Goal: Task Accomplishment & Management: Use online tool/utility

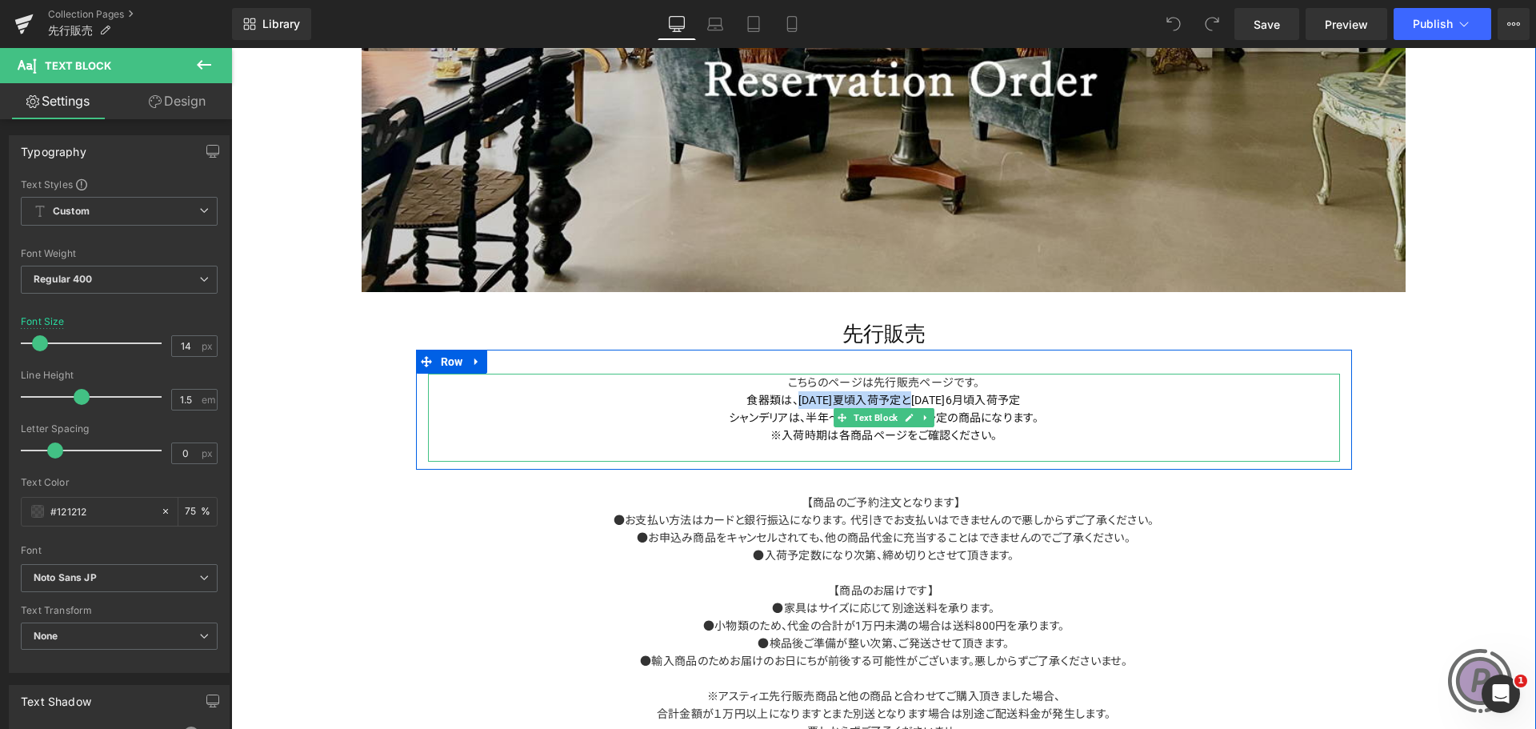
drag, startPoint x: 905, startPoint y: 398, endPoint x: 791, endPoint y: 398, distance: 113.6
click at [791, 398] on p "食器類は、[DATE]夏頃 入荷予定 と[DATE]6月頃 入荷予定" at bounding box center [884, 400] width 912 height 18
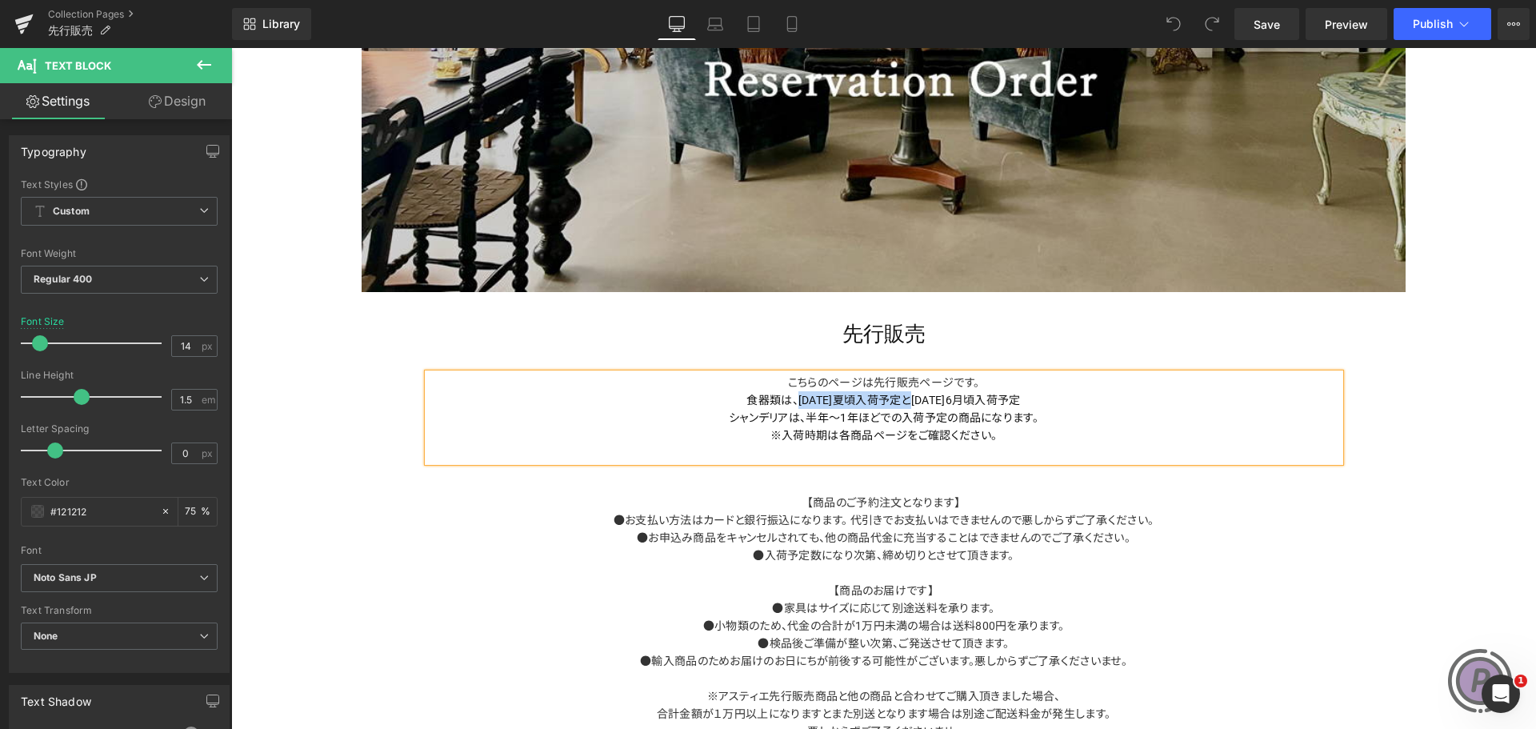
click at [791, 398] on font "食器類は、[DATE]夏頃" at bounding box center [800, 400] width 109 height 13
drag, startPoint x: 903, startPoint y: 399, endPoint x: 787, endPoint y: 399, distance: 116.0
click at [787, 399] on p "食器類は、[DATE]夏頃 入荷予定 と[DATE]6月頃 入荷予定" at bounding box center [884, 400] width 912 height 18
click at [972, 401] on p "食器類は、 [DATE]6月頃 入荷予定" at bounding box center [884, 400] width 912 height 18
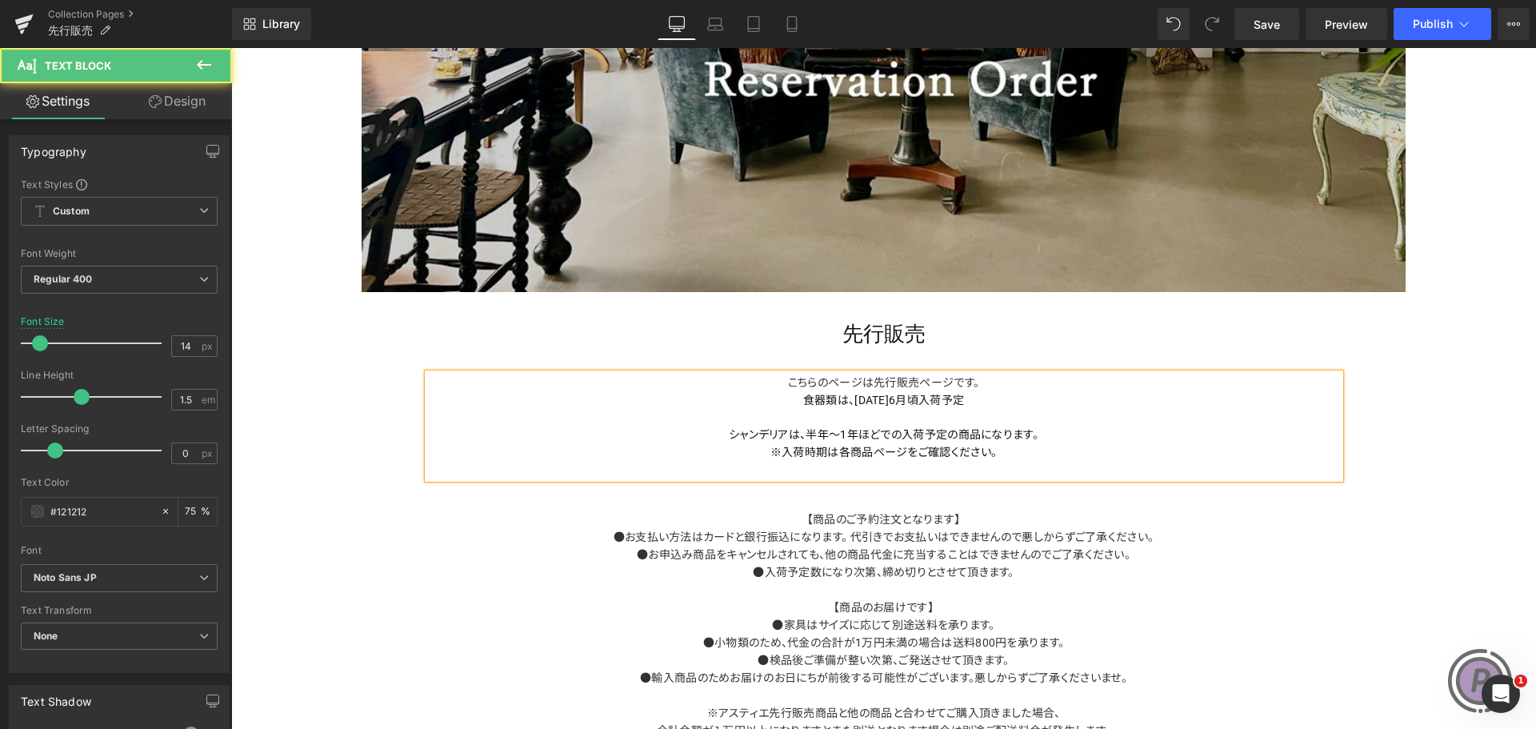
click at [856, 414] on p at bounding box center [884, 417] width 912 height 17
click at [877, 432] on font "シャンデリアは、半年～1年ほどでの入荷予定の商品になります。" at bounding box center [884, 434] width 310 height 13
click at [876, 419] on p at bounding box center [884, 417] width 912 height 17
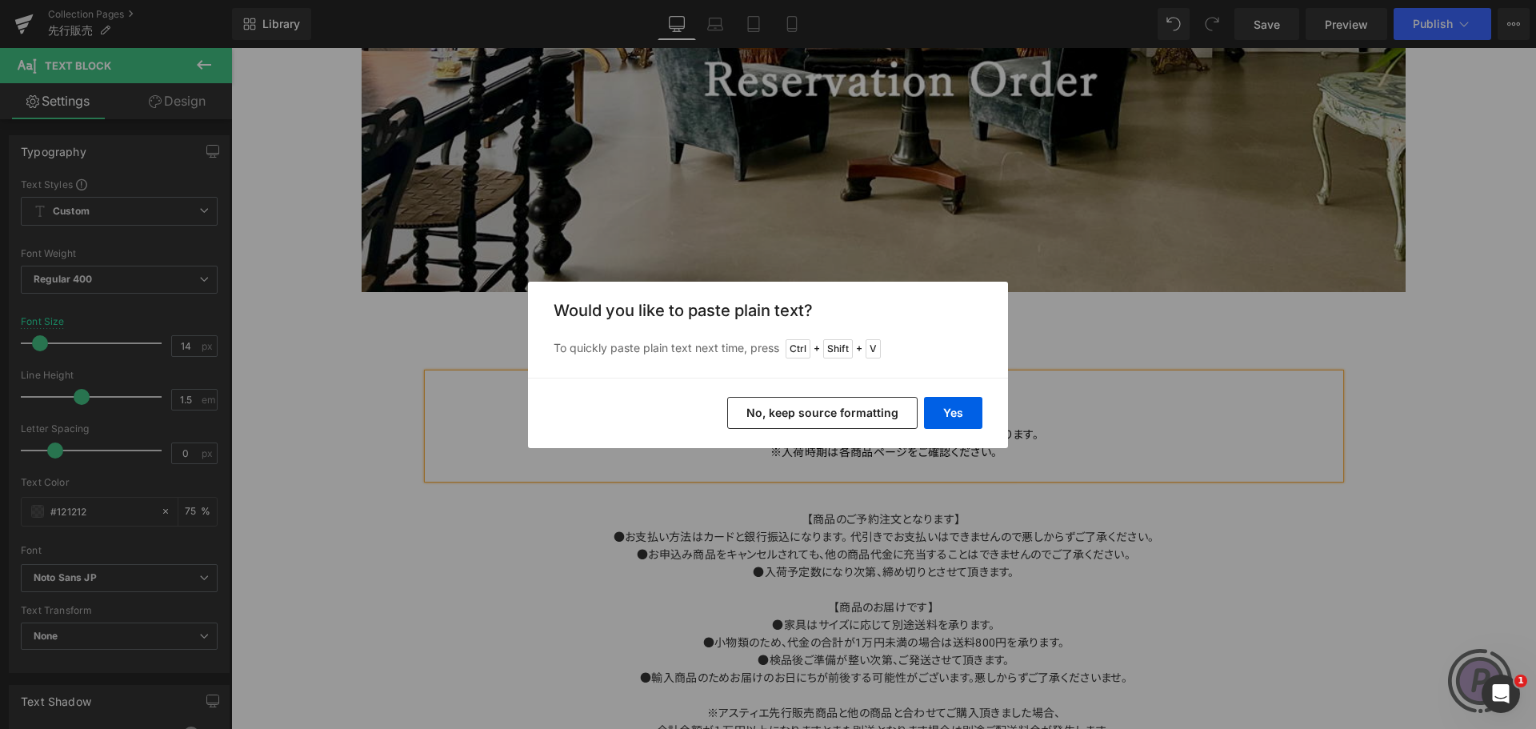
click at [884, 416] on button "No, keep source formatting" at bounding box center [822, 413] width 190 height 32
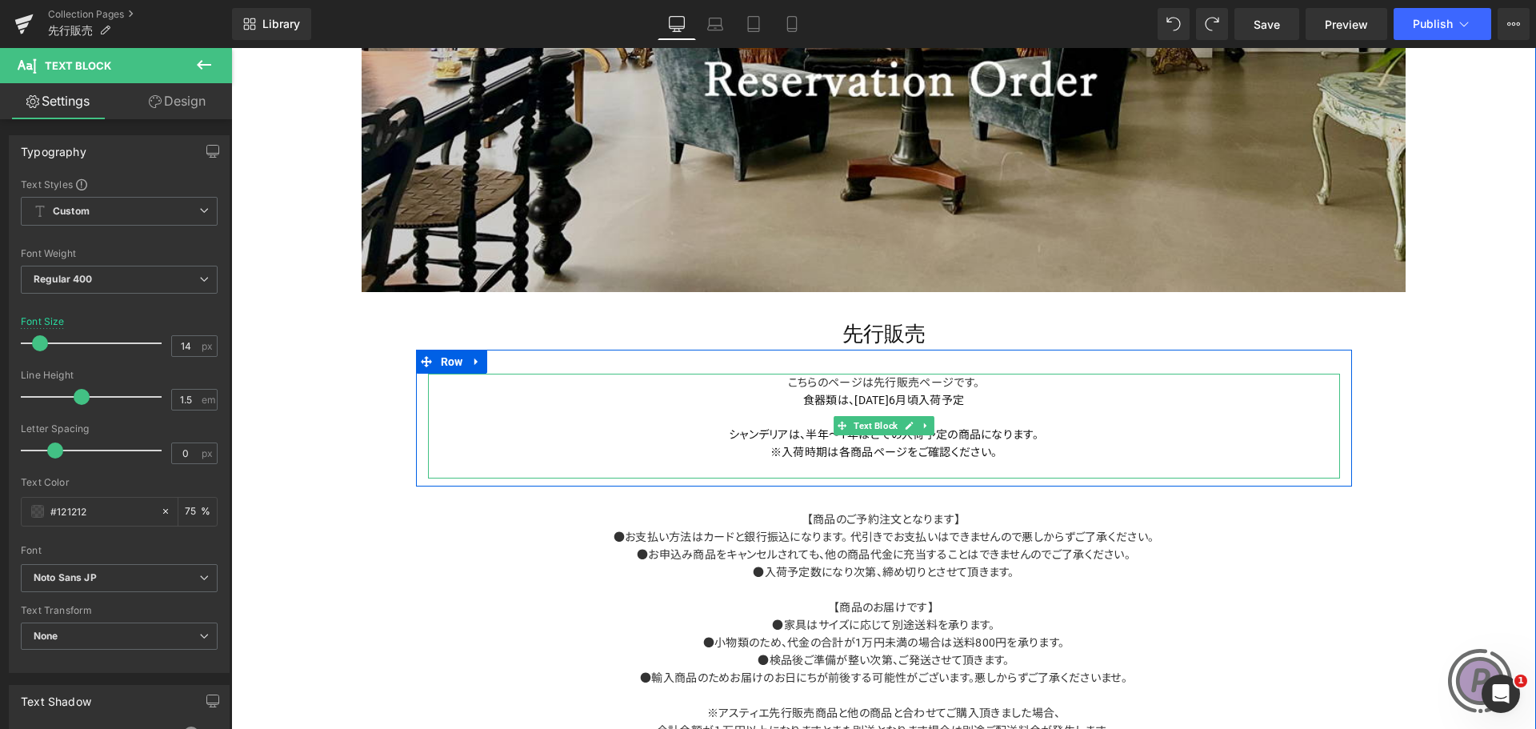
click at [982, 420] on p at bounding box center [884, 417] width 912 height 17
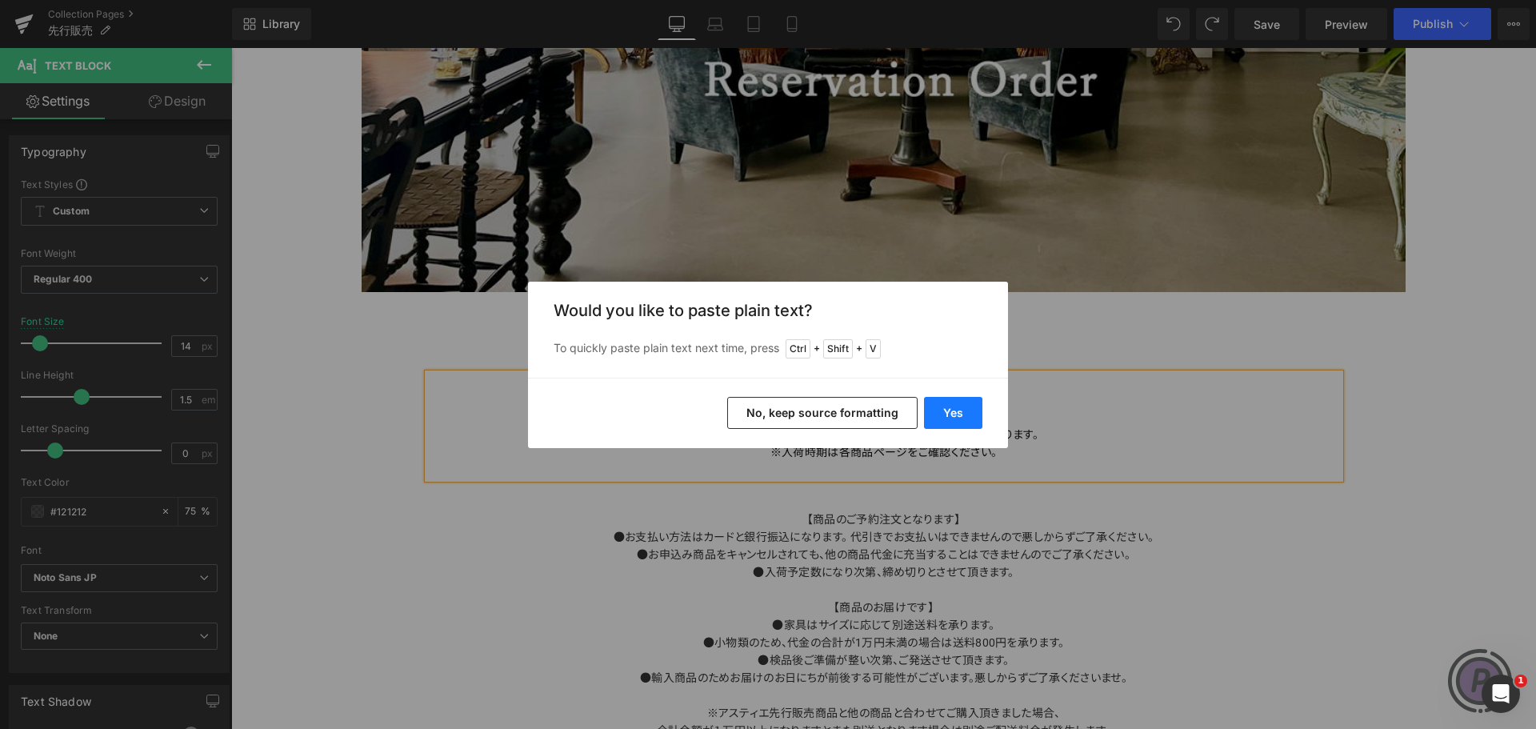
click at [957, 414] on button "Yes" at bounding box center [953, 413] width 58 height 32
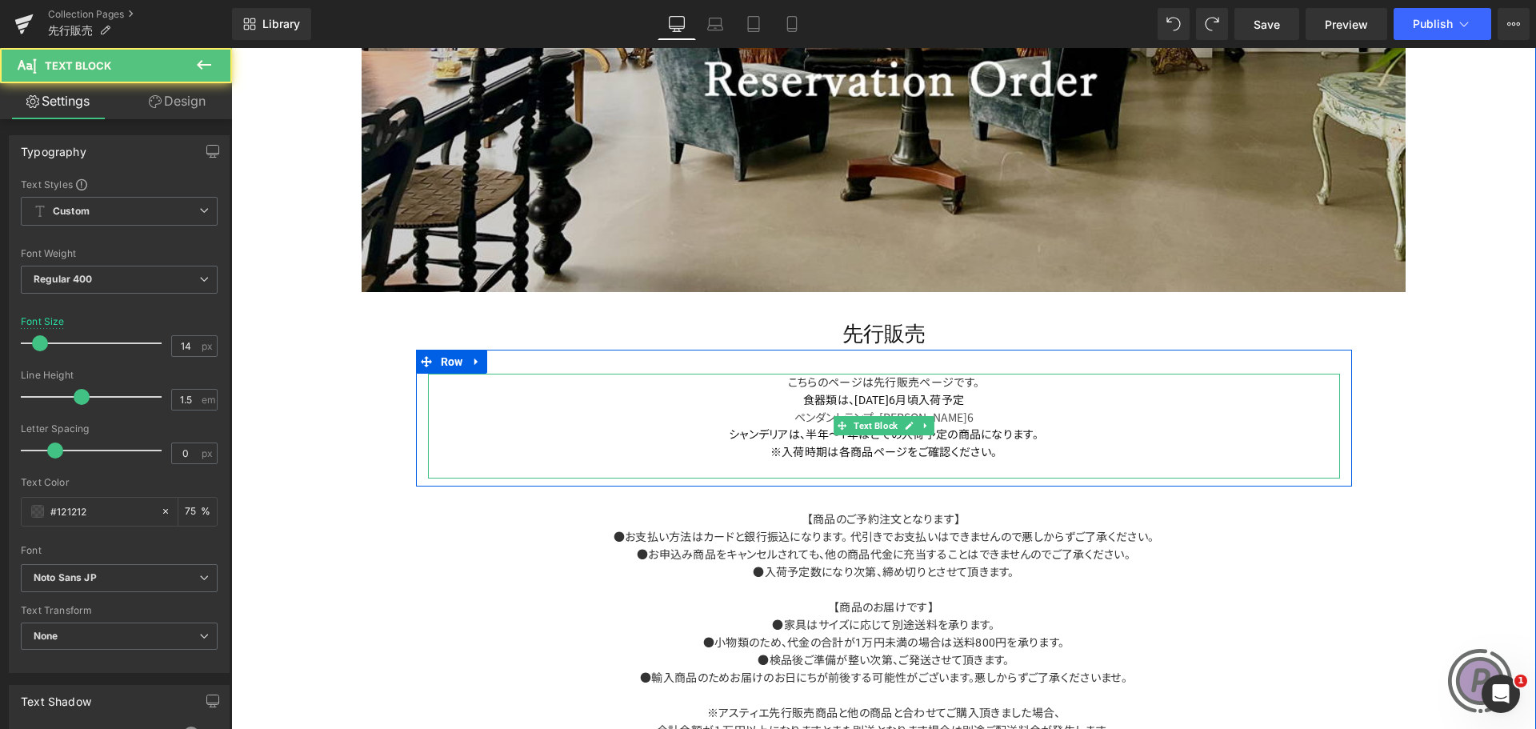
click at [967, 414] on p "ペンダントランプ・[PERSON_NAME]6" at bounding box center [884, 417] width 912 height 17
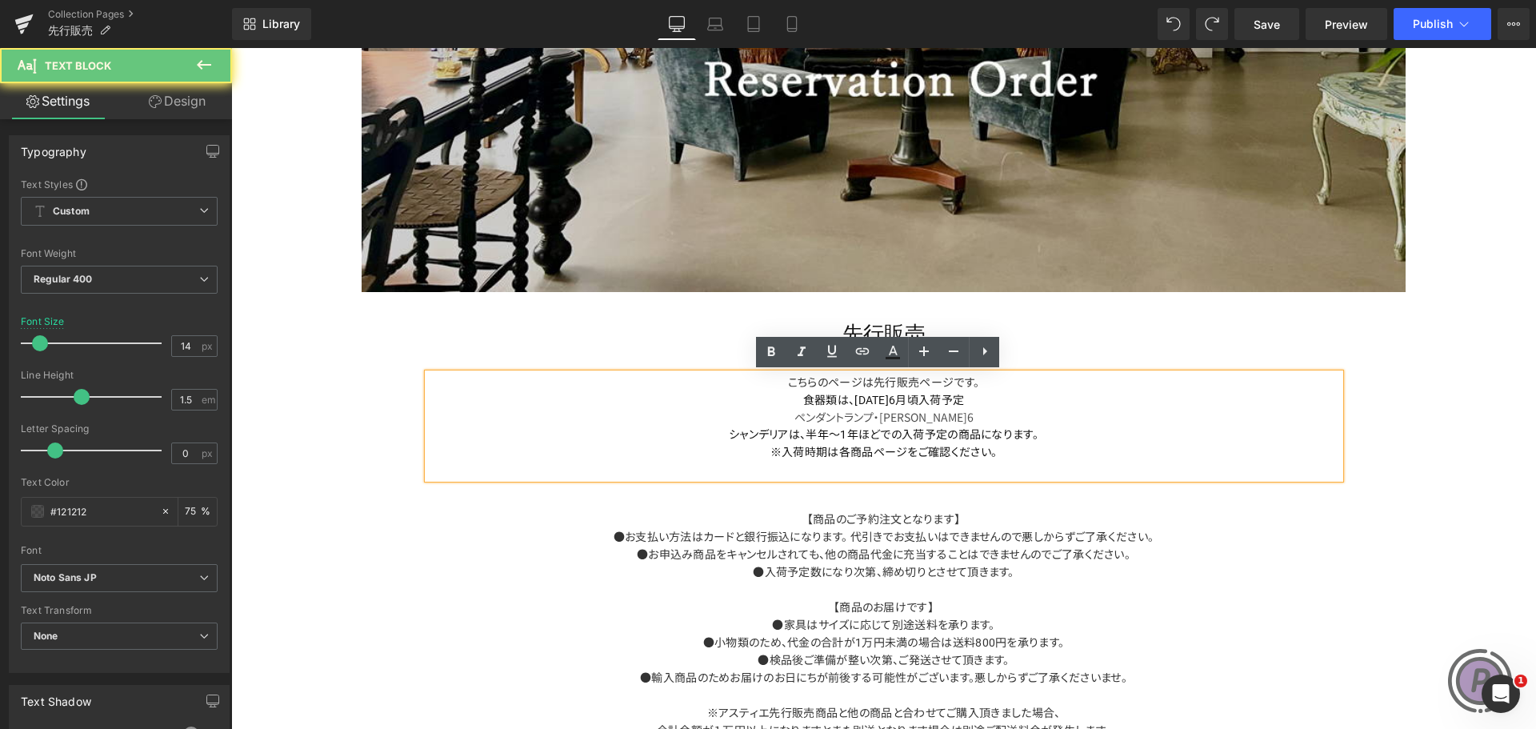
click at [964, 414] on p "ペンダントランプ・[PERSON_NAME]6" at bounding box center [884, 417] width 912 height 17
drag, startPoint x: 950, startPoint y: 414, endPoint x: 926, endPoint y: 414, distance: 24.0
click at [926, 414] on p "ペンダントランプ・[PERSON_NAME]6" at bounding box center [884, 417] width 912 height 17
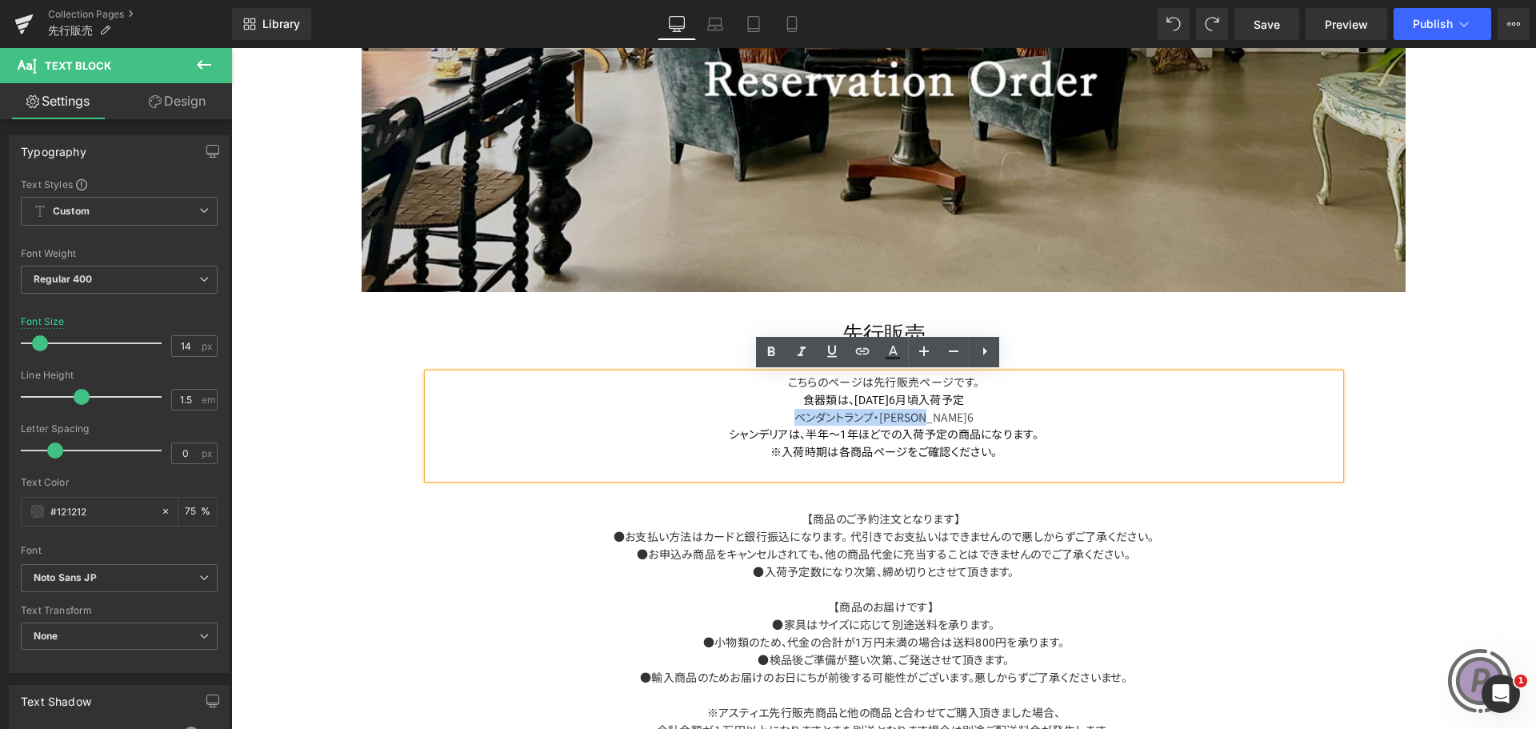
drag, startPoint x: 960, startPoint y: 414, endPoint x: 802, endPoint y: 414, distance: 157.6
click at [802, 414] on p "ペンダントランプ・[PERSON_NAME]6" at bounding box center [884, 417] width 912 height 17
click at [890, 348] on icon at bounding box center [892, 351] width 19 height 19
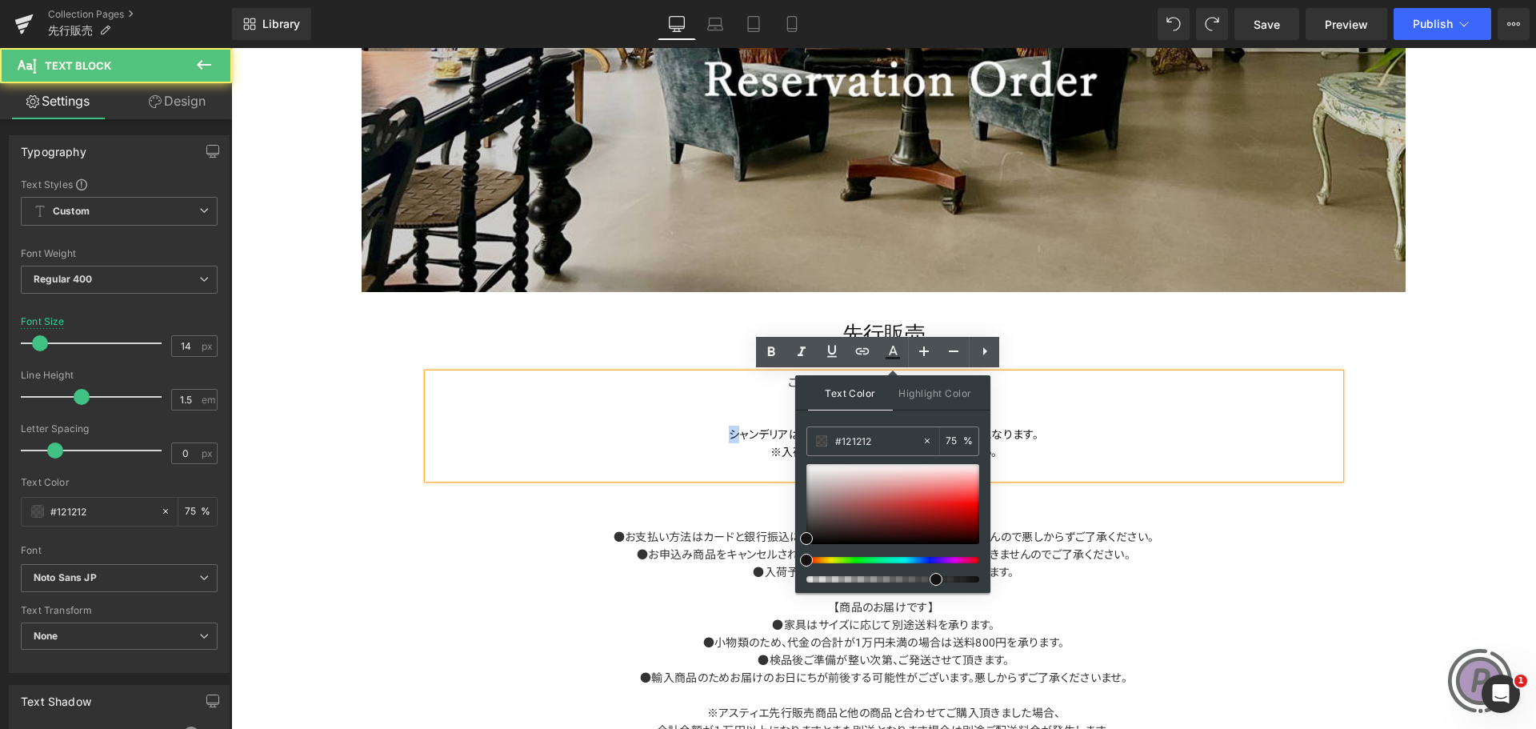
drag, startPoint x: 733, startPoint y: 434, endPoint x: 718, endPoint y: 433, distance: 14.5
click at [718, 433] on p "シャンデリアは、半年～1年ほどでの入荷予定の商品になります。" at bounding box center [884, 435] width 912 height 18
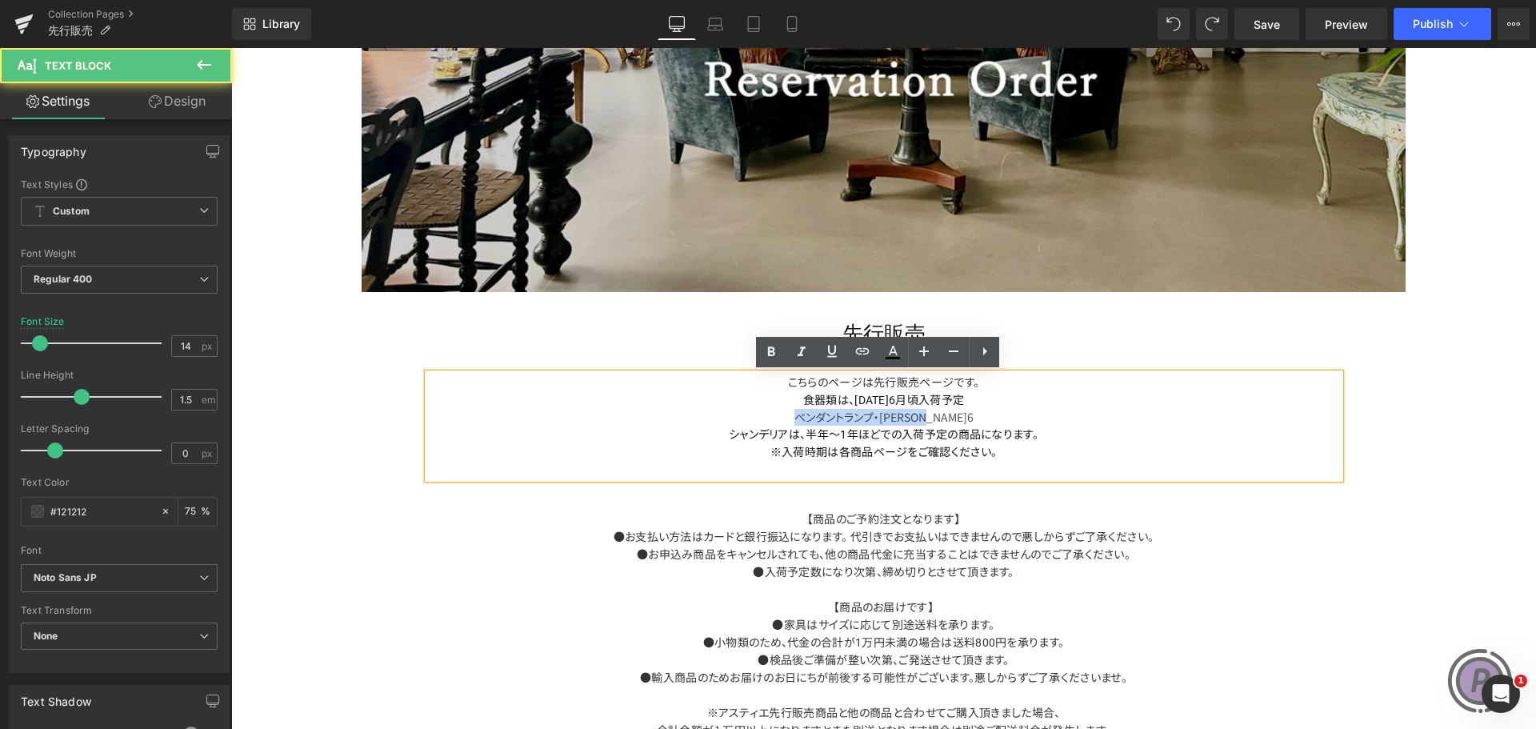
drag, startPoint x: 959, startPoint y: 418, endPoint x: 785, endPoint y: 408, distance: 173.9
click at [785, 409] on p "ペンダントランプ・[PERSON_NAME]6" at bounding box center [884, 417] width 912 height 17
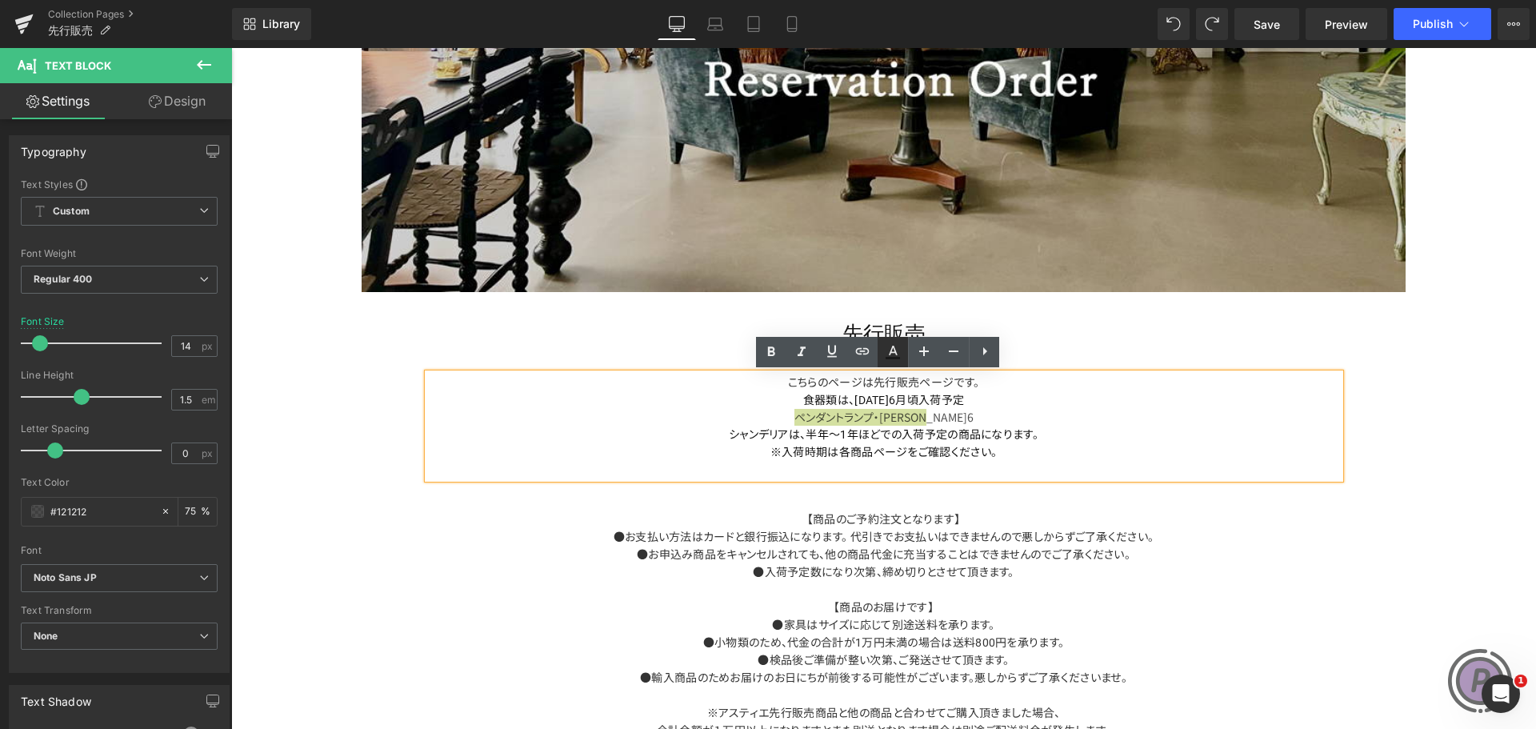
click at [893, 350] on icon at bounding box center [892, 351] width 19 height 19
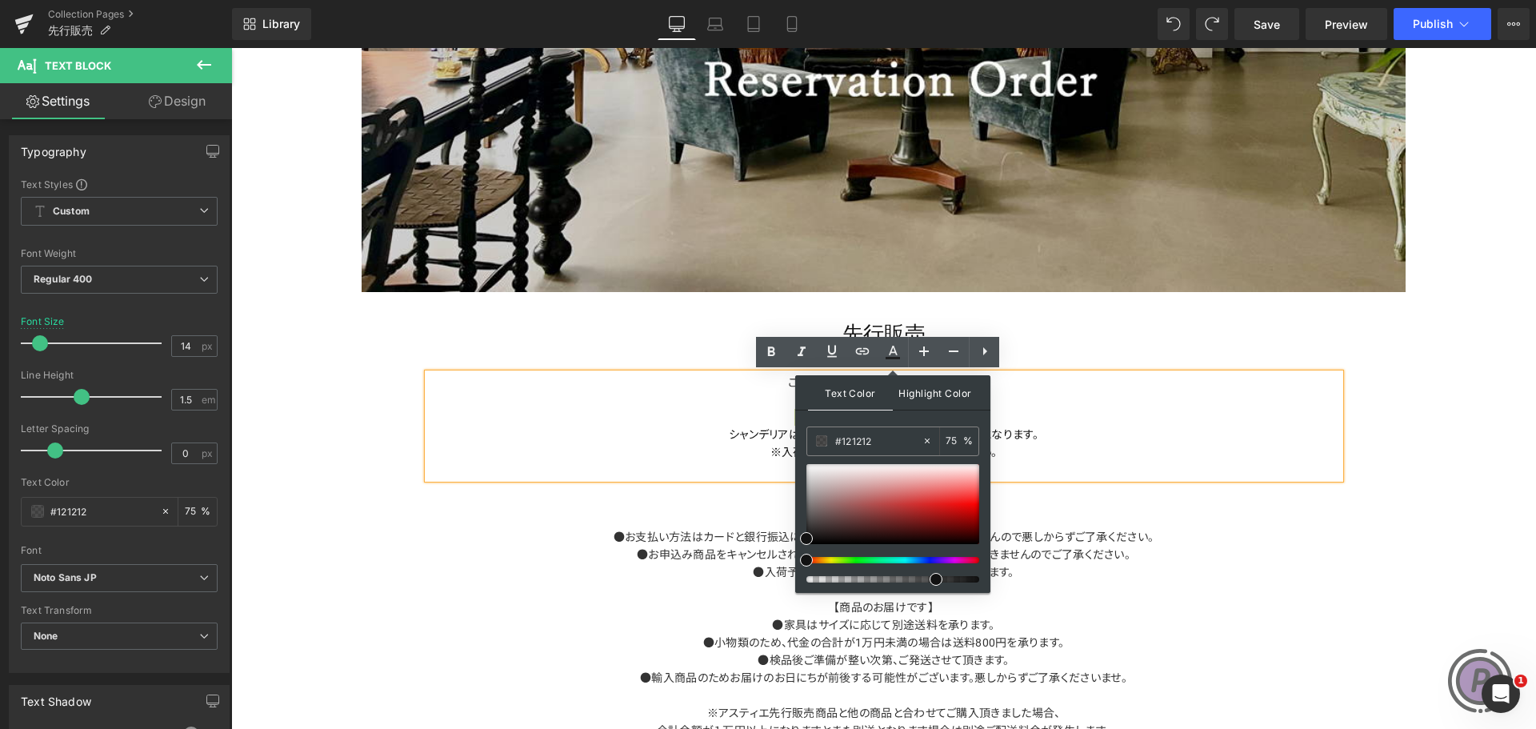
click at [912, 397] on span "Highlight Color" at bounding box center [935, 392] width 85 height 34
click at [859, 393] on span "Text Color" at bounding box center [850, 392] width 85 height 34
type input "98"
drag, startPoint x: 937, startPoint y: 580, endPoint x: 980, endPoint y: 580, distance: 43.2
click at [980, 580] on span at bounding box center [979, 579] width 13 height 13
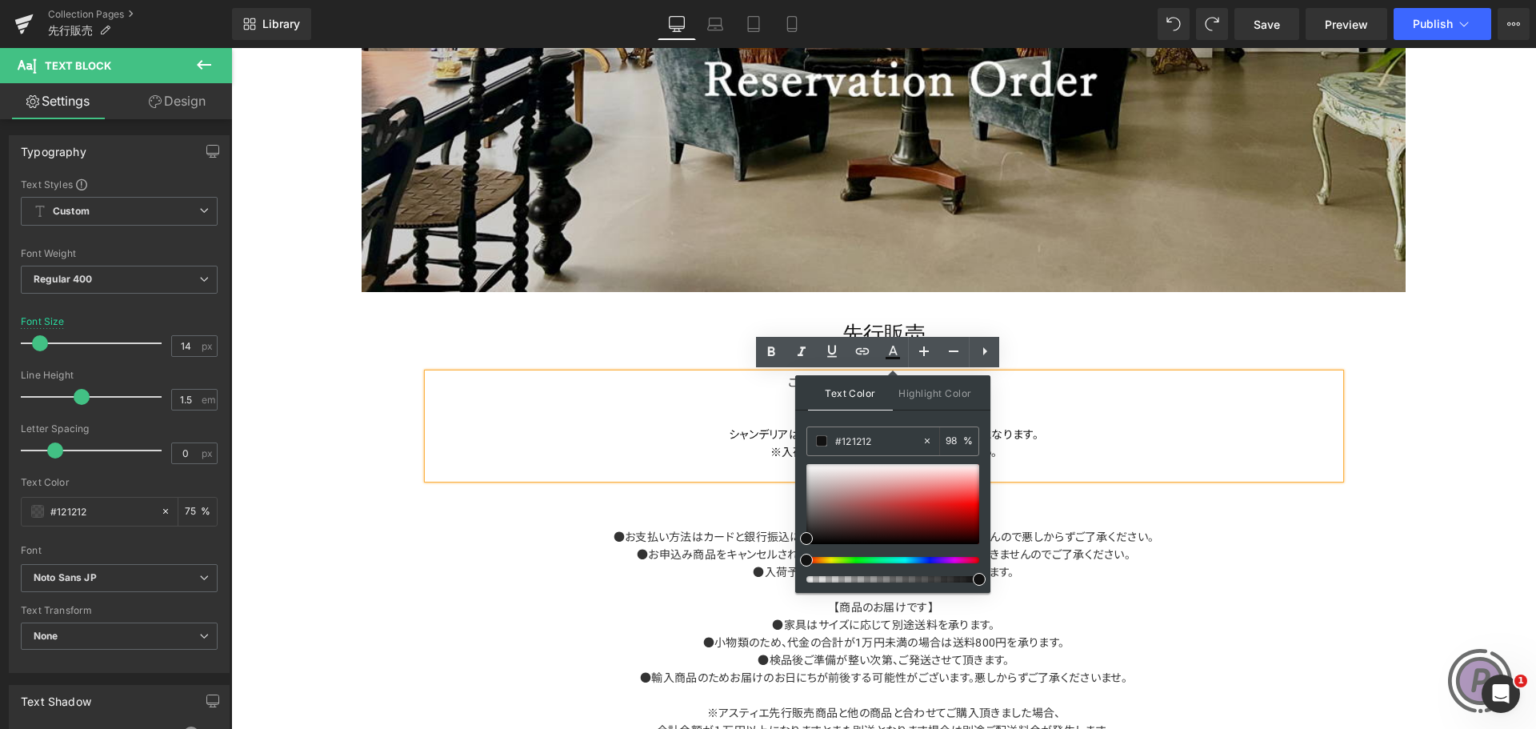
click at [1021, 412] on p "ペンダントランプ・[PERSON_NAME]6" at bounding box center [884, 417] width 912 height 17
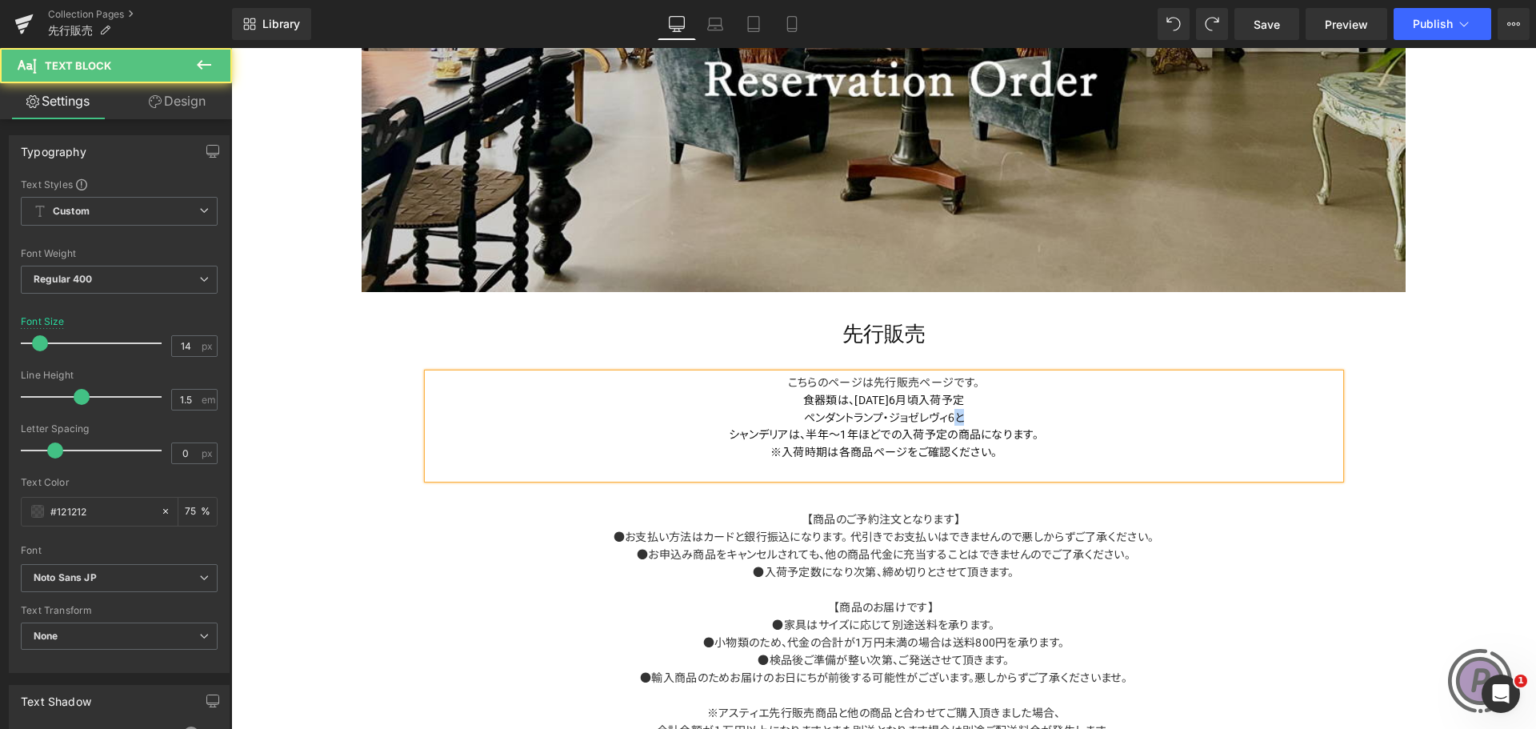
drag, startPoint x: 959, startPoint y: 417, endPoint x: 949, endPoint y: 416, distance: 9.6
click at [949, 416] on p "ペンダントランプ・ジョゼレヴィ6と" at bounding box center [884, 417] width 912 height 17
drag, startPoint x: 847, startPoint y: 400, endPoint x: 983, endPoint y: 396, distance: 136.1
click at [983, 396] on p "食器類は、 [DATE]6月頃 入荷予定" at bounding box center [884, 400] width 912 height 18
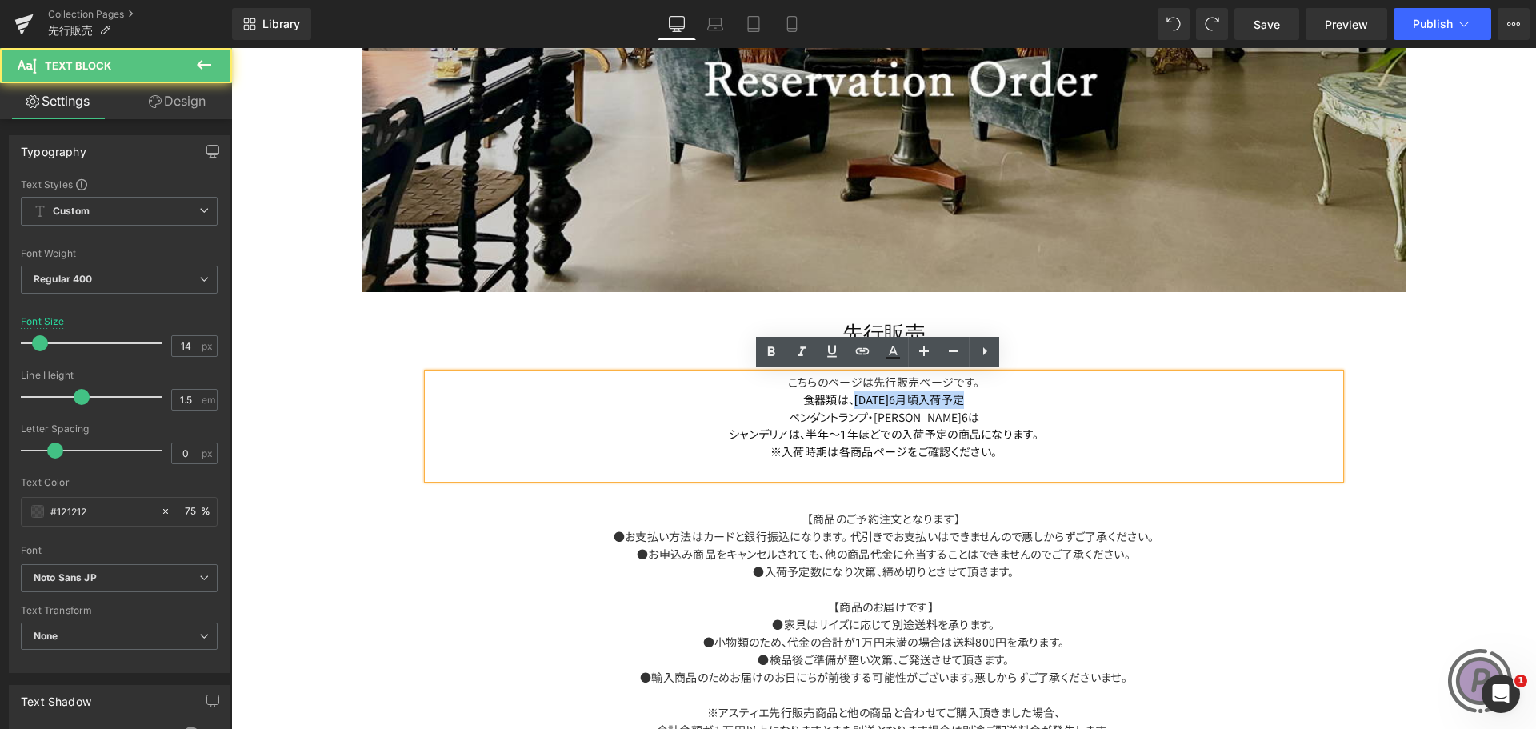
copy p "[DATE]6月頃 入荷予定"
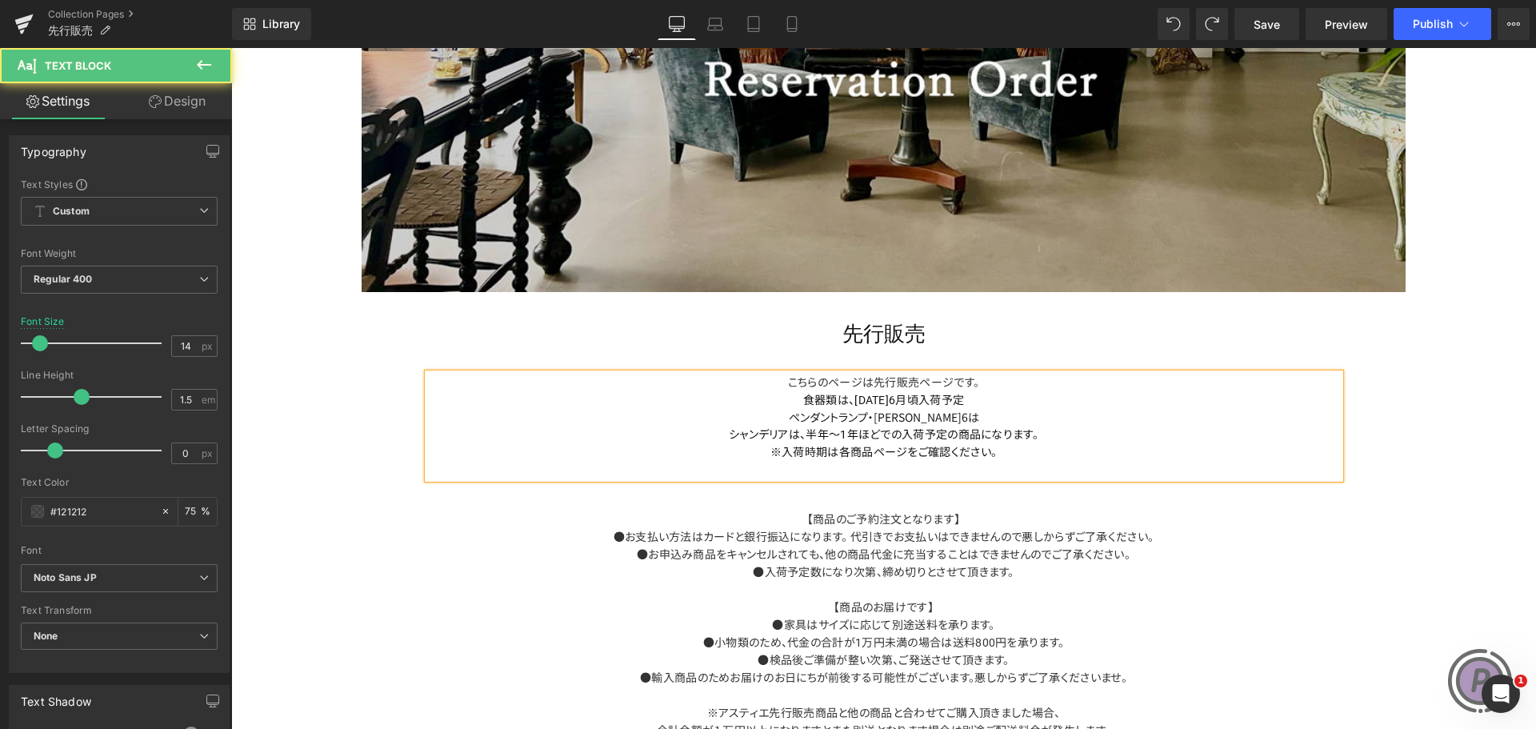
click at [975, 410] on p "ペンダントランプ・[PERSON_NAME]6は" at bounding box center [884, 417] width 912 height 17
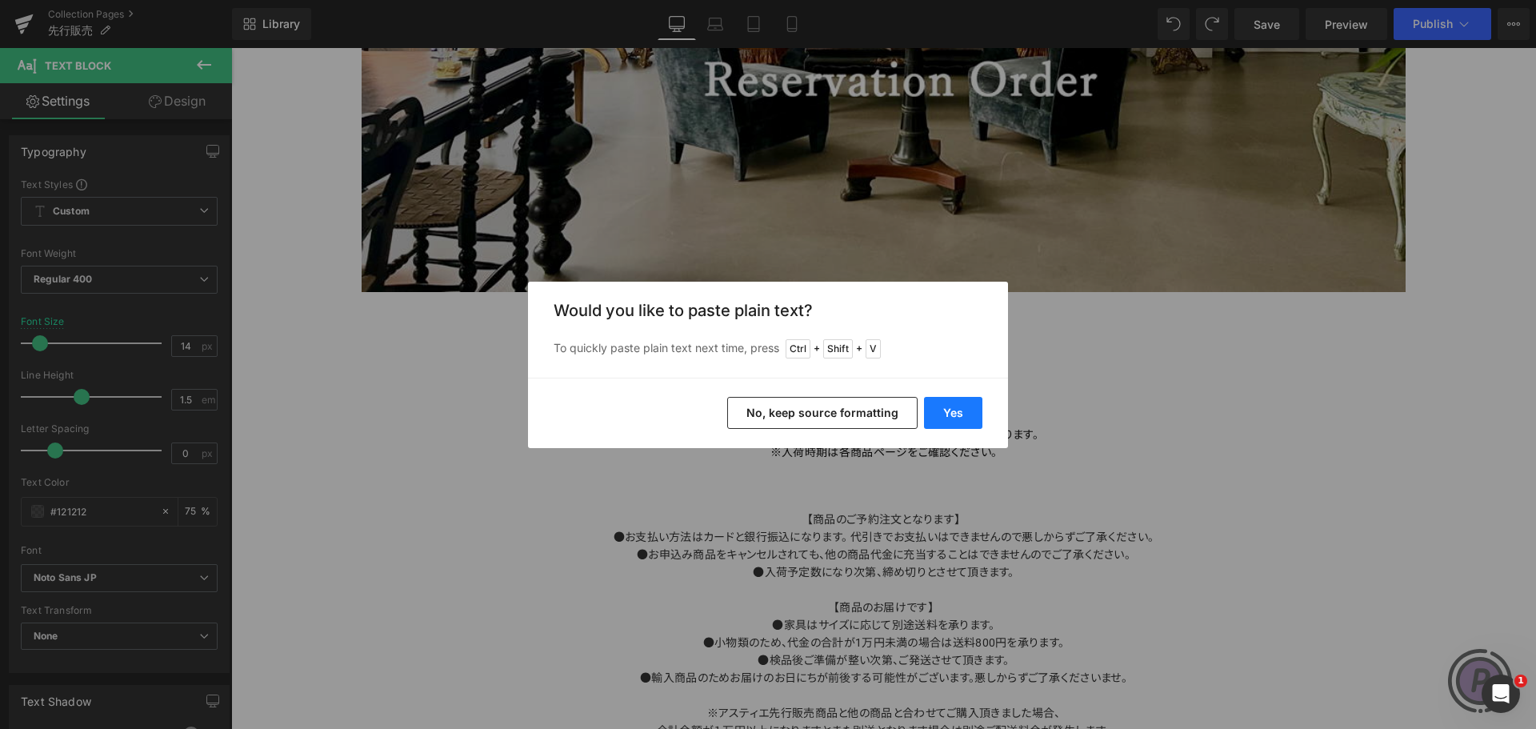
click at [968, 413] on button "Yes" at bounding box center [953, 413] width 58 height 32
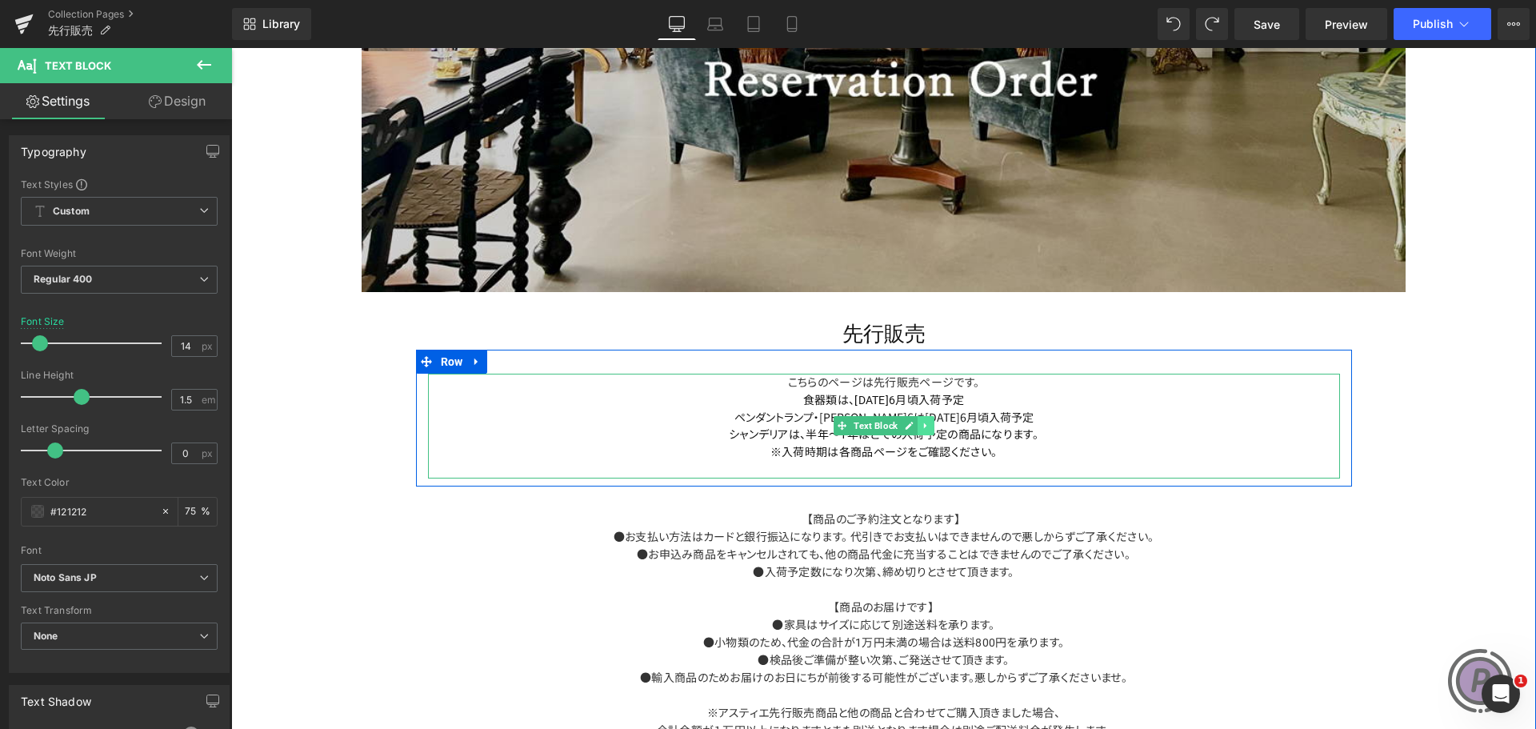
click at [927, 416] on link at bounding box center [926, 425] width 17 height 19
click at [1040, 410] on p "ペンダントランプ・[PERSON_NAME]6は[DATE]6月頃入荷予定" at bounding box center [884, 417] width 912 height 17
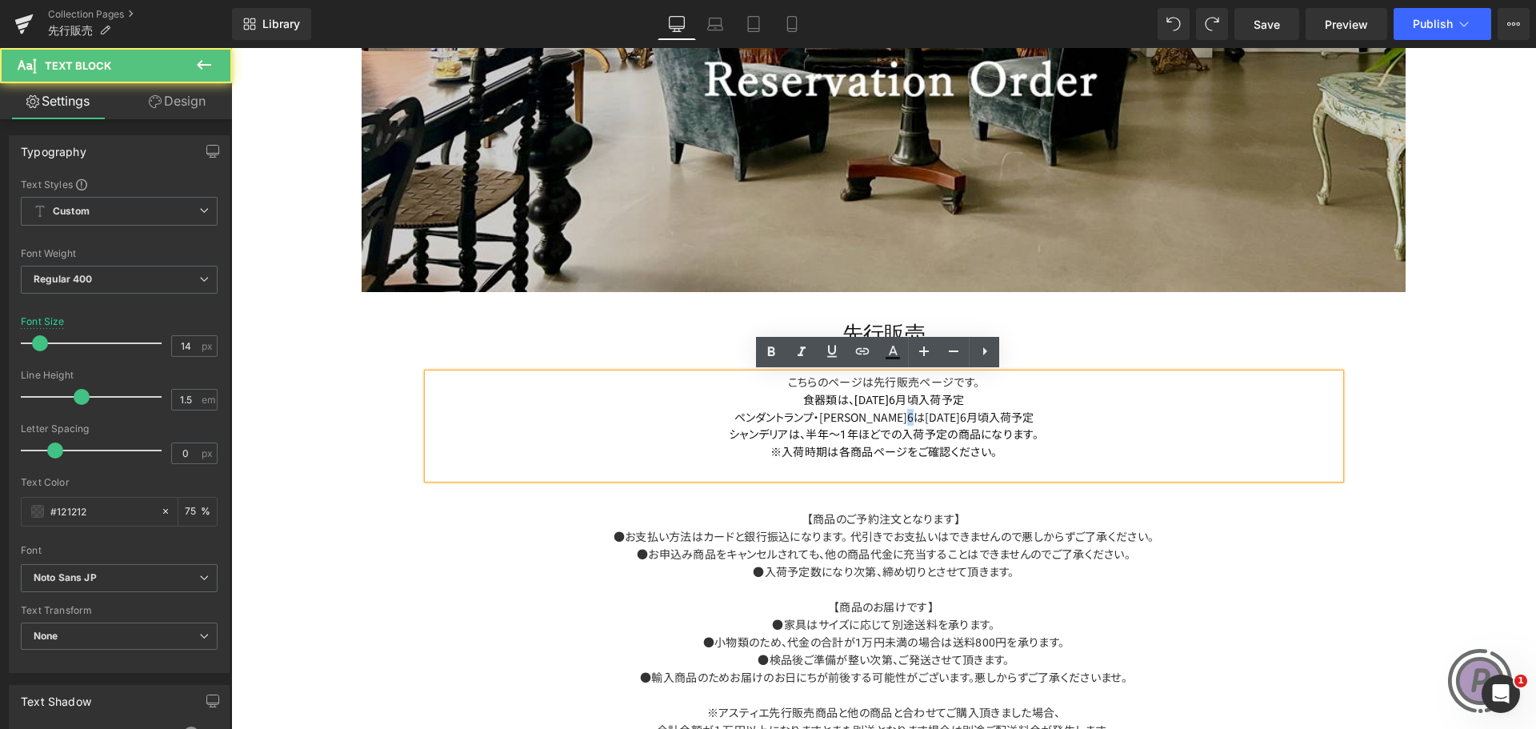
drag, startPoint x: 950, startPoint y: 418, endPoint x: 940, endPoint y: 418, distance: 9.6
click at [940, 418] on span "ペンダントランプ・[PERSON_NAME]6は[DATE]6月頃入荷予定" at bounding box center [883, 417] width 299 height 16
click at [903, 417] on span "ペンダントランプ・[PERSON_NAME]6は[DATE]12月頃入荷予定" at bounding box center [884, 417] width 306 height 16
click at [923, 415] on span "ペンダントランプ・[PERSON_NAME]6は、[DATE]12月頃入荷予定" at bounding box center [883, 417] width 311 height 16
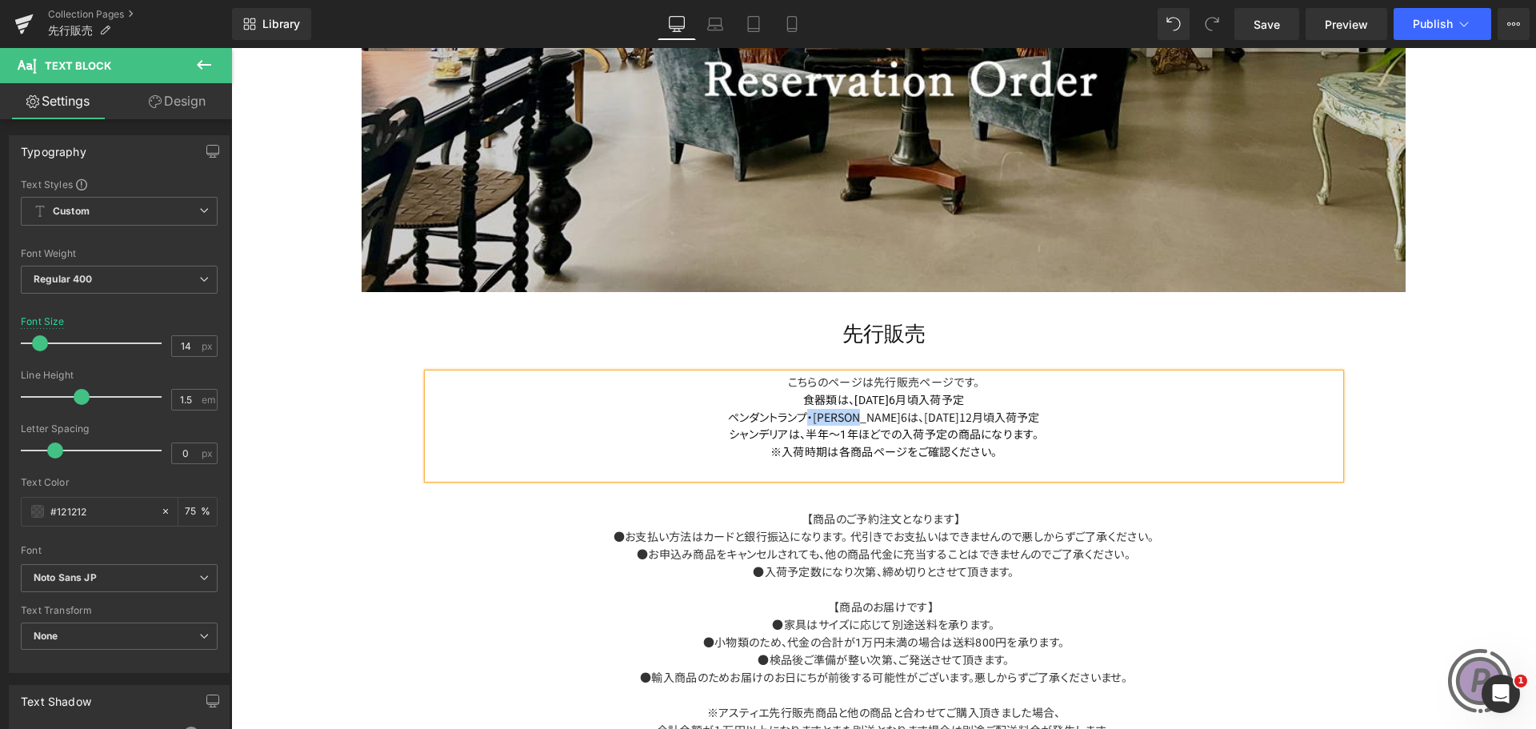
drag, startPoint x: 888, startPoint y: 418, endPoint x: 816, endPoint y: 413, distance: 72.2
click at [816, 413] on span "ペンダントランプ・[PERSON_NAME]6は、[DATE]12月頃入荷予定" at bounding box center [883, 417] width 311 height 16
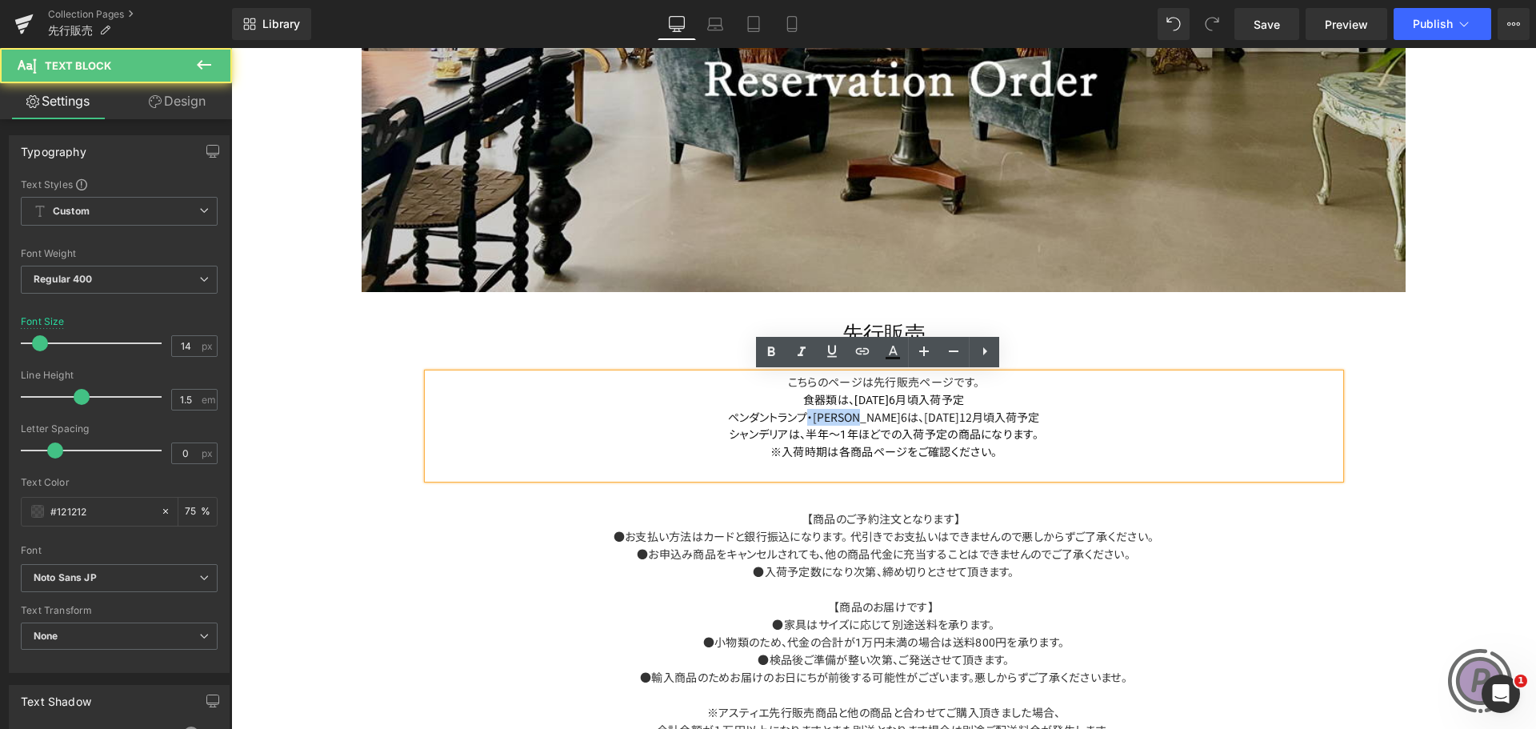
click at [849, 418] on span "ペンダントランプ・[PERSON_NAME]6は、[DATE]12月頃入荷予定" at bounding box center [883, 417] width 311 height 16
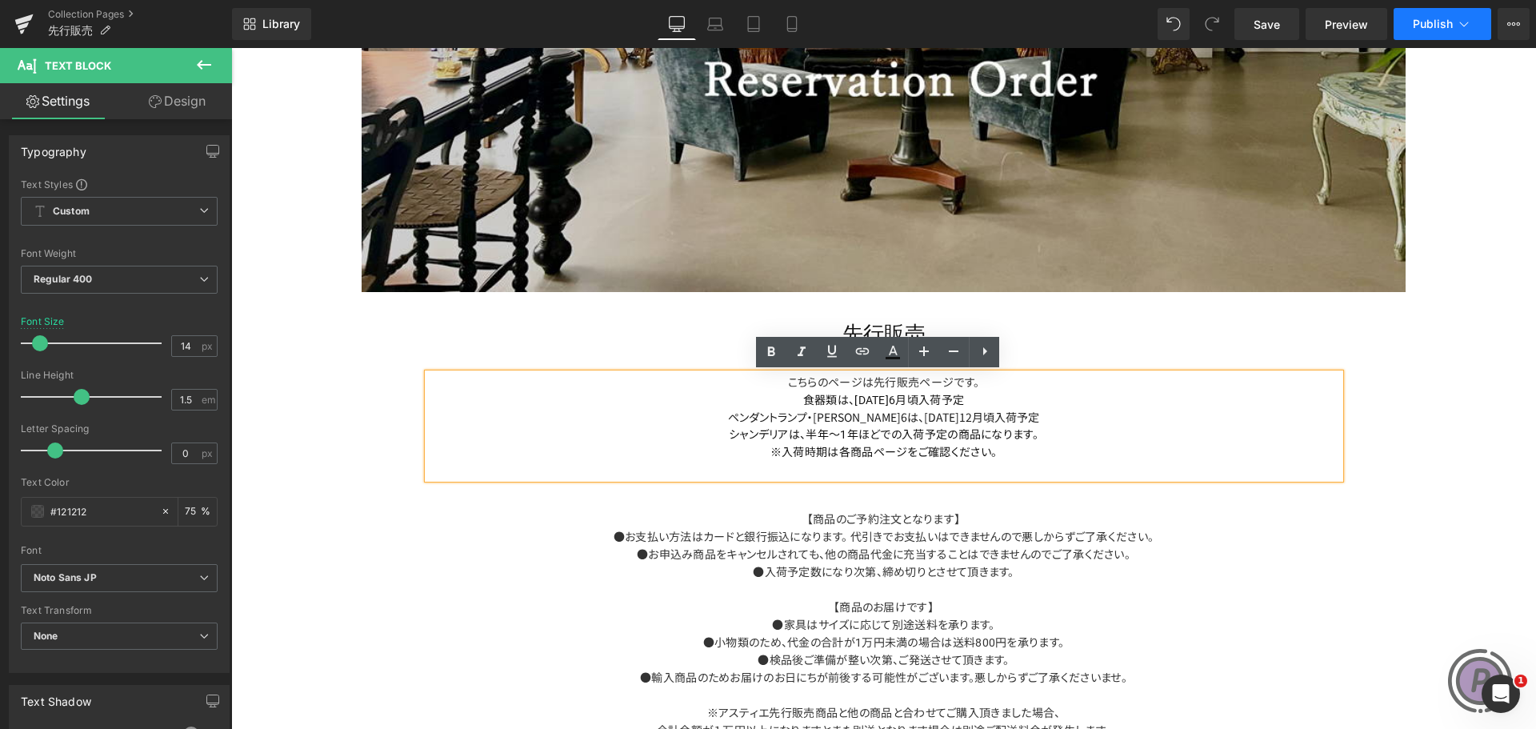
click at [1440, 18] on span "Publish" at bounding box center [1433, 24] width 40 height 13
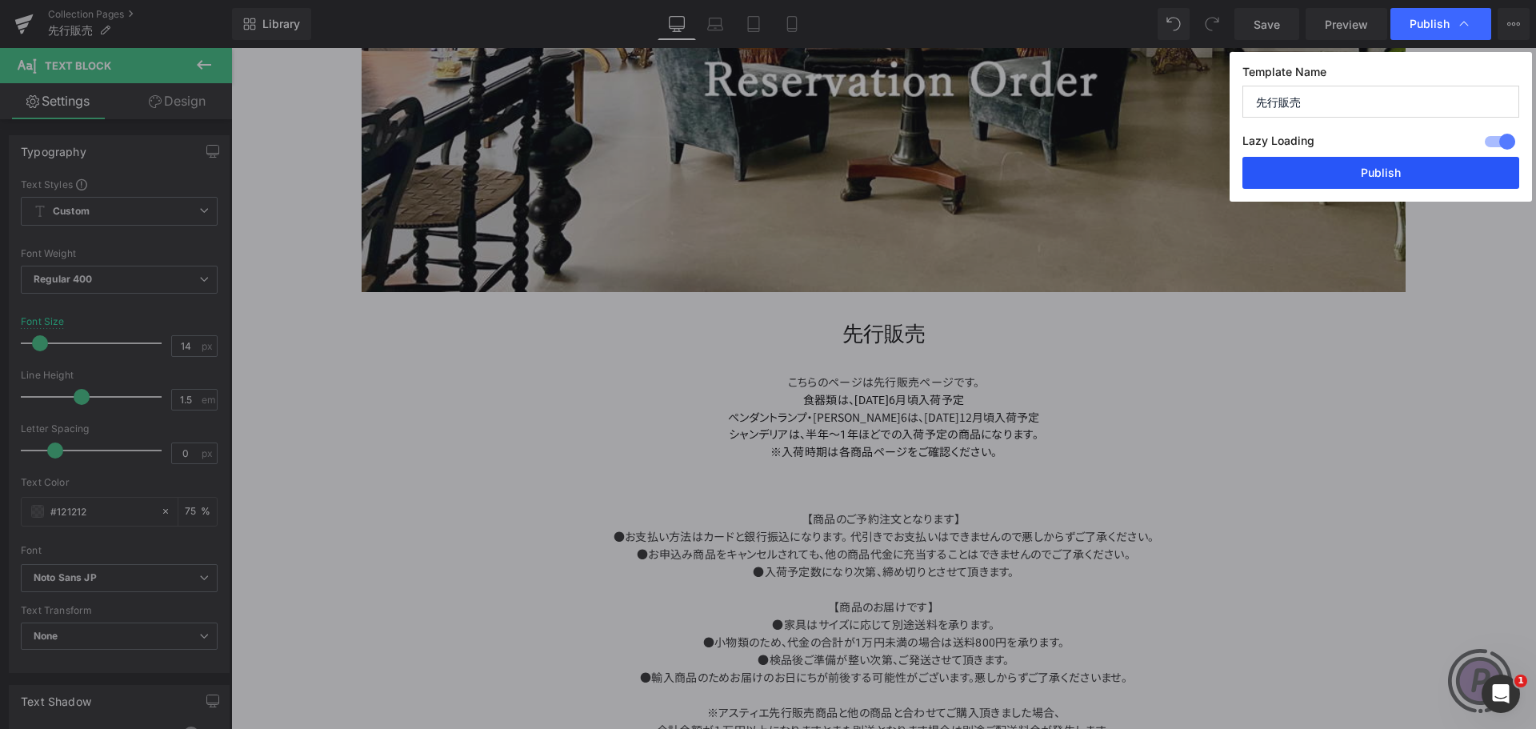
click at [1389, 171] on button "Publish" at bounding box center [1381, 173] width 277 height 32
